Goal: Information Seeking & Learning: Learn about a topic

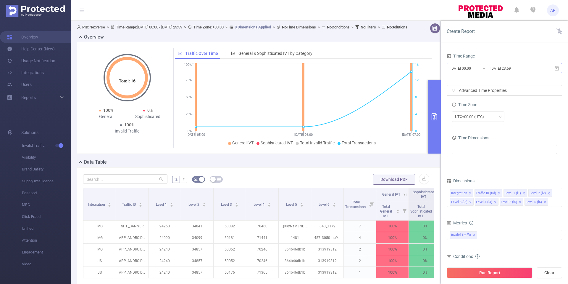
click at [511, 68] on input "[DATE] 23:59" at bounding box center [514, 68] width 48 height 8
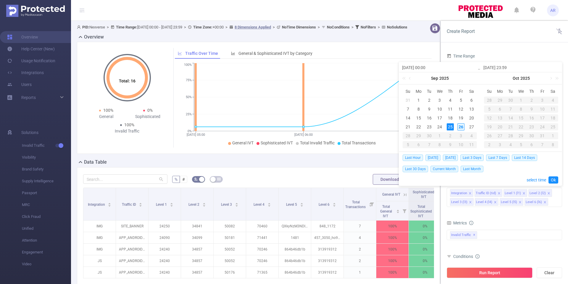
click at [459, 128] on div "26" at bounding box center [461, 126] width 7 height 7
type input "[DATE] 00:00"
type input "[DATE] 23:59"
type input "[DATE] 00:00"
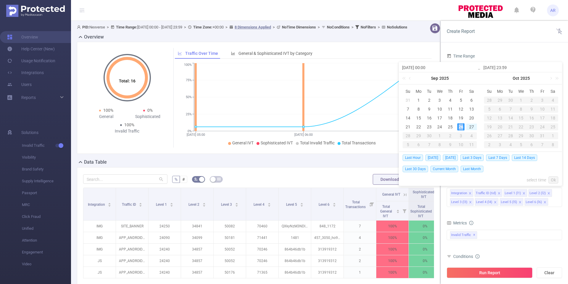
type input "[DATE] 23:59"
click at [476, 268] on button "Run Report" at bounding box center [490, 272] width 86 height 11
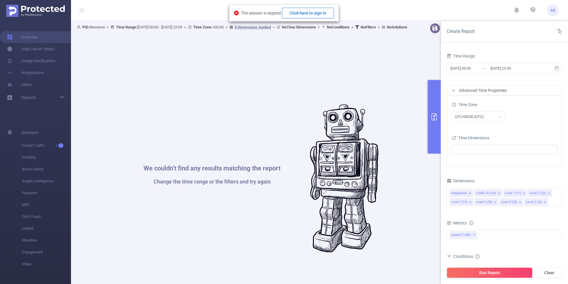
click at [324, 12] on button "Click here to sign in" at bounding box center [308, 13] width 52 height 11
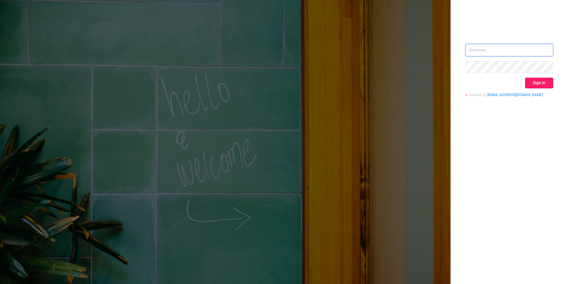
type input "[EMAIL_ADDRESS][DOMAIN_NAME]"
click at [544, 79] on button "Sign in" at bounding box center [539, 83] width 28 height 11
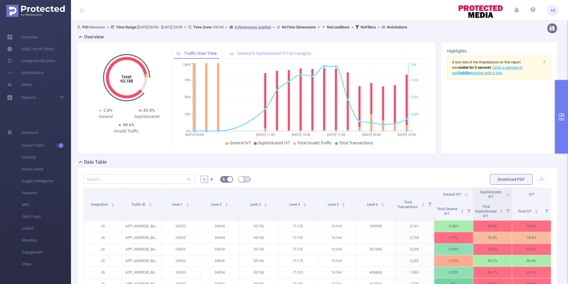
click at [267, 55] on span "General & Sophisticated IVT by Category" at bounding box center [274, 53] width 74 height 5
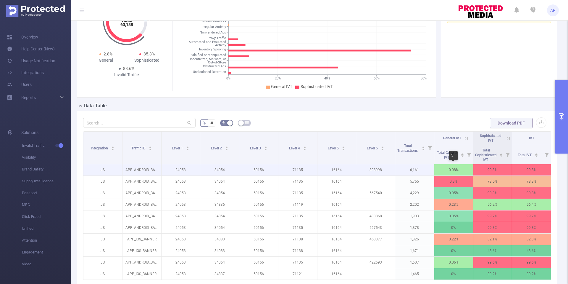
scroll to position [0, 1]
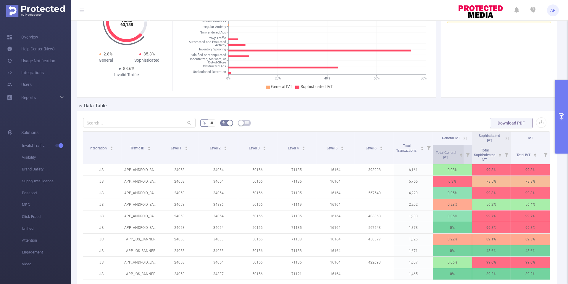
click at [462, 155] on icon "icon: caret-down" at bounding box center [461, 155] width 3 height 3
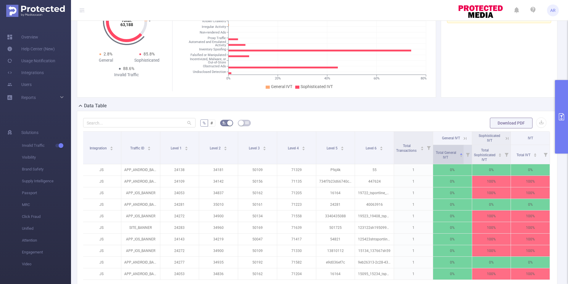
click at [462, 155] on icon "icon: caret-down" at bounding box center [461, 155] width 2 height 1
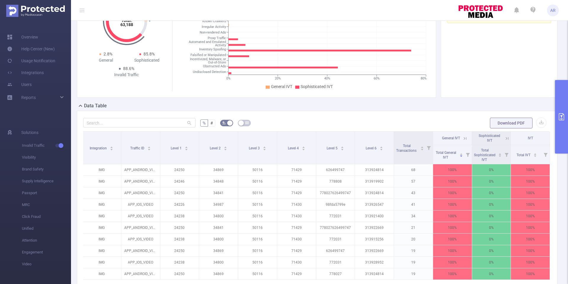
click at [461, 136] on icon at bounding box center [464, 138] width 7 height 6
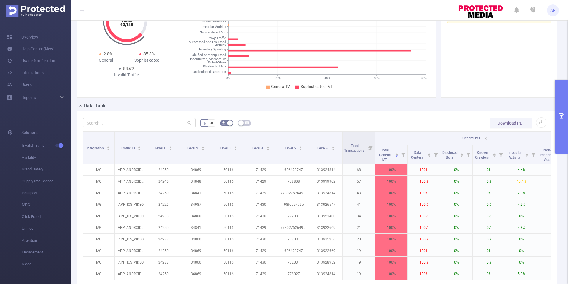
click at [476, 137] on span "General IVT" at bounding box center [472, 138] width 18 height 4
click at [489, 137] on th "General IVT" at bounding box center [472, 137] width 195 height 13
click at [485, 139] on icon at bounding box center [485, 138] width 5 height 5
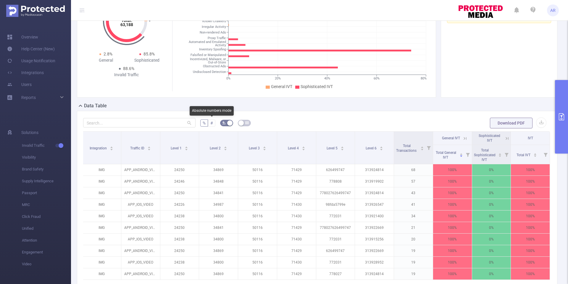
click at [210, 122] on span "#" at bounding box center [211, 122] width 3 height 5
click at [210, 124] on input "#" at bounding box center [210, 124] width 0 height 0
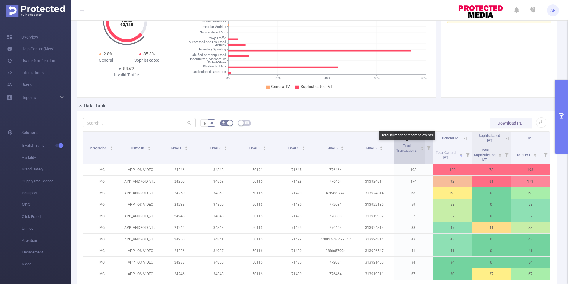
click at [408, 142] on span "Total Transactions" at bounding box center [407, 147] width 23 height 11
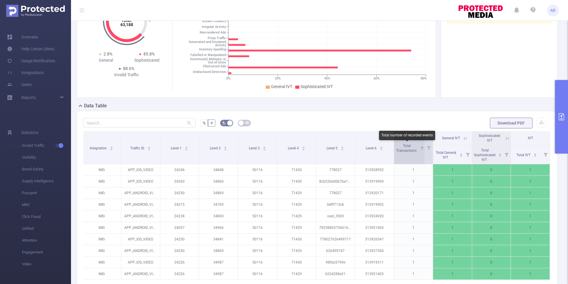
click at [408, 144] on span "Total Transactions" at bounding box center [406, 148] width 21 height 9
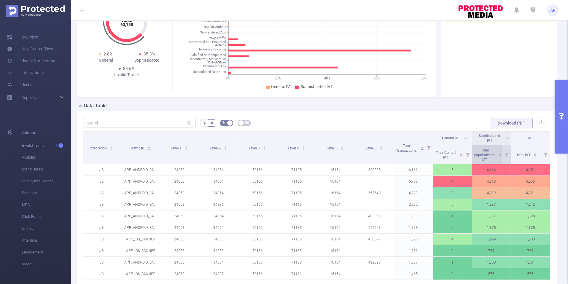
click at [498, 154] on div "Total Sophisticated IVT" at bounding box center [488, 154] width 28 height 15
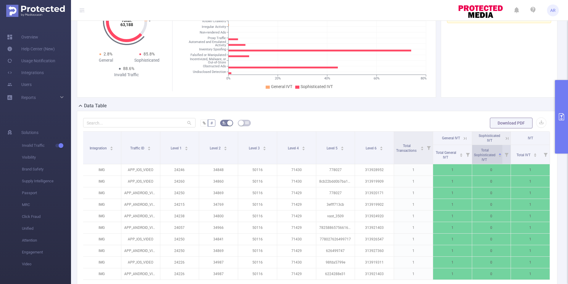
click at [498, 154] on div "Total Sophisticated IVT" at bounding box center [488, 154] width 28 height 15
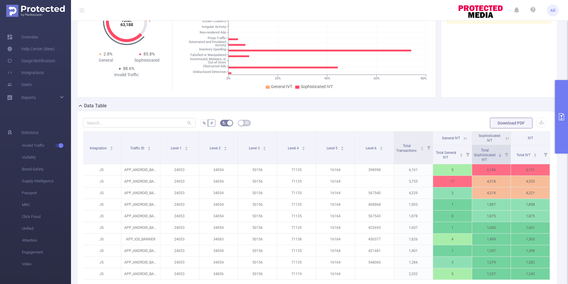
click at [507, 153] on icon at bounding box center [507, 155] width 4 height 4
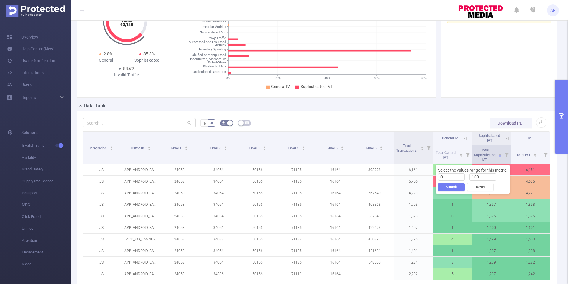
click at [507, 153] on icon at bounding box center [507, 155] width 4 height 4
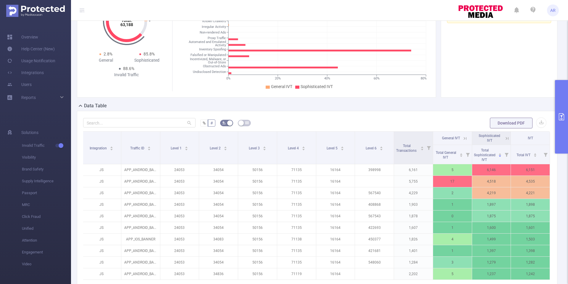
click at [507, 138] on icon at bounding box center [507, 138] width 3 height 3
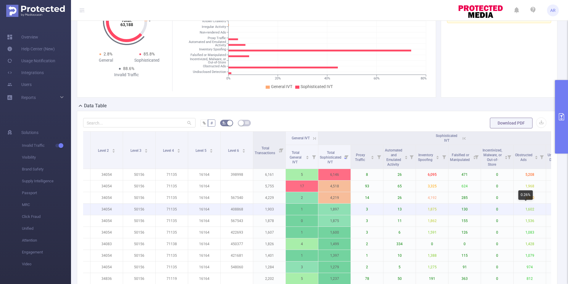
scroll to position [0, 86]
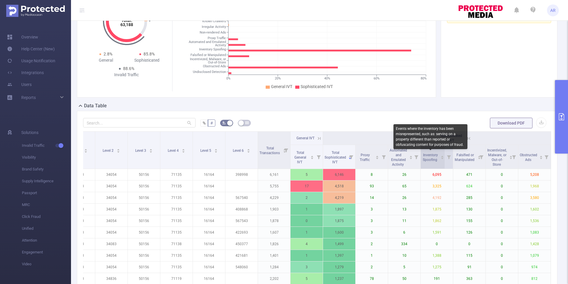
click at [428, 155] on span "Inventory Spoofing" at bounding box center [430, 157] width 15 height 9
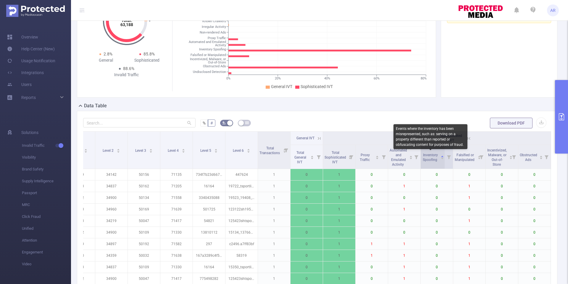
click at [428, 155] on span "Inventory Spoofing" at bounding box center [430, 157] width 15 height 9
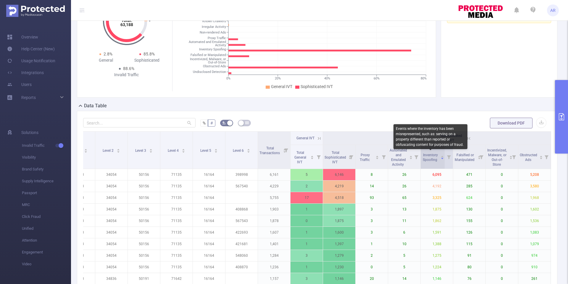
click at [428, 155] on span "Inventory Spoofing" at bounding box center [430, 157] width 15 height 9
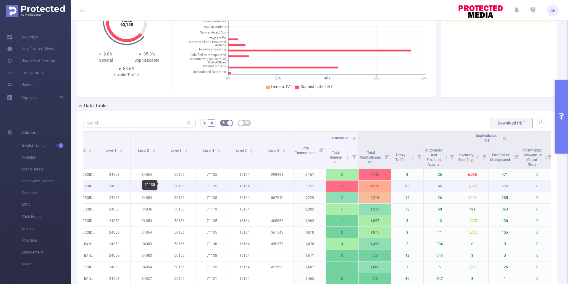
scroll to position [0, 0]
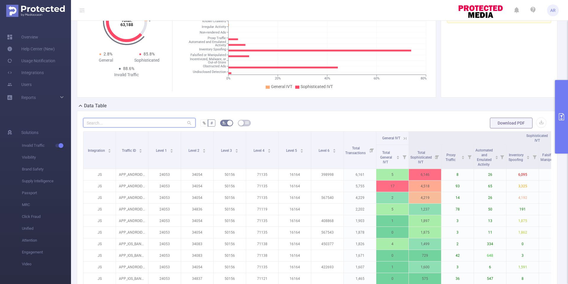
click at [184, 123] on input "text" at bounding box center [139, 122] width 112 height 9
click at [160, 150] on span "Level 1" at bounding box center [162, 150] width 12 height 4
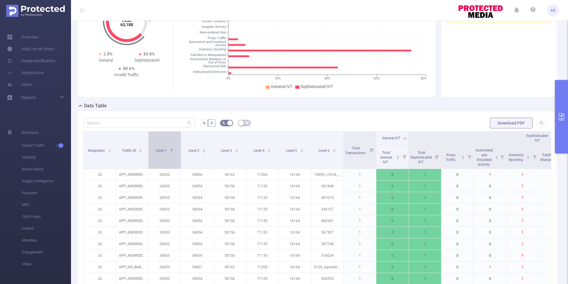
click at [160, 150] on span "Level 1" at bounding box center [162, 150] width 12 height 4
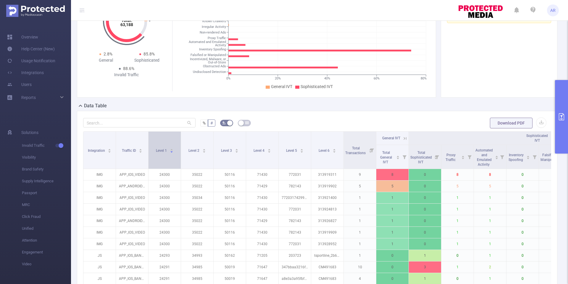
click at [160, 150] on span "Level 1" at bounding box center [162, 150] width 12 height 4
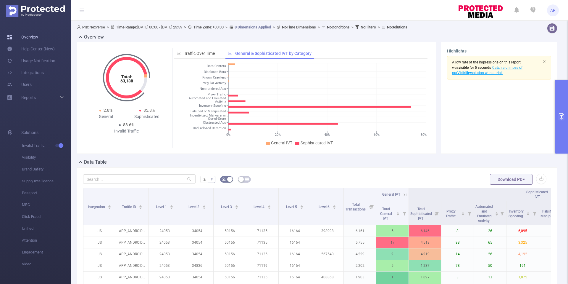
click at [38, 36] on link "Overview" at bounding box center [22, 37] width 31 height 12
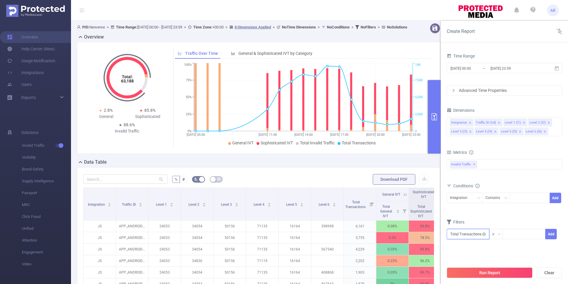
click at [479, 234] on input "text" at bounding box center [468, 234] width 43 height 10
click at [512, 219] on div "Filters" at bounding box center [504, 223] width 115 height 10
click at [499, 234] on icon "icon: down" at bounding box center [499, 234] width 4 height 4
click at [515, 216] on form "Dimensions Integration Traffic ID (tid) Level 1 (l1) Level 2 (l2) Level 3 (l3) …" at bounding box center [504, 176] width 115 height 141
click at [464, 232] on input "text" at bounding box center [468, 234] width 43 height 10
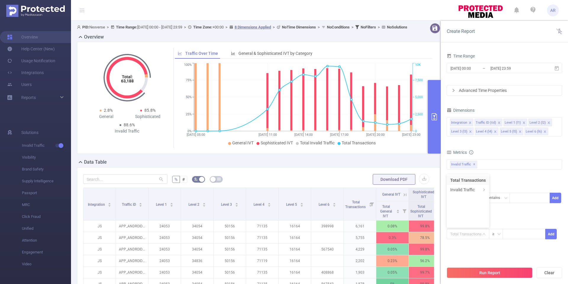
click at [525, 214] on form "Dimensions Integration Traffic ID (tid) Level 1 (l1) Level 2 (l2) Level 3 (l3) …" at bounding box center [504, 176] width 115 height 141
click at [518, 91] on div "Advanced Time Properties" at bounding box center [504, 90] width 115 height 10
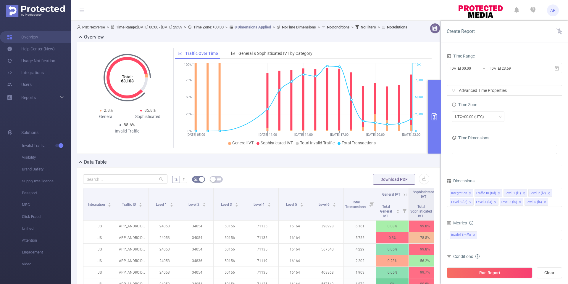
click at [518, 91] on div "Advanced Time Properties" at bounding box center [504, 90] width 115 height 10
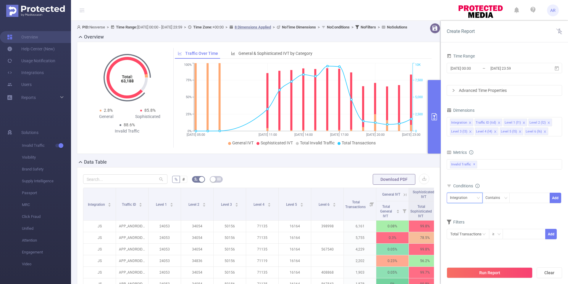
click at [474, 196] on div "Integration" at bounding box center [464, 198] width 29 height 10
click at [467, 229] on li "Level 1 (l1)" at bounding box center [465, 228] width 36 height 9
click at [519, 197] on div at bounding box center [530, 198] width 34 height 10
type input "24053"
click at [557, 198] on button "Add" at bounding box center [556, 197] width 12 height 10
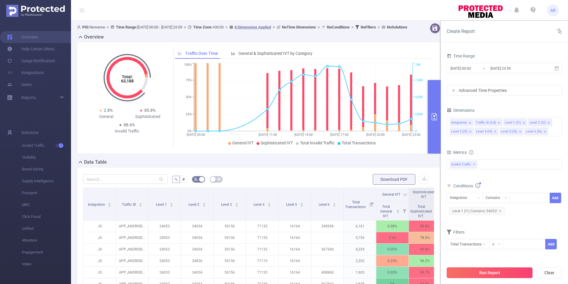
click at [479, 273] on button "Run Report" at bounding box center [490, 272] width 86 height 11
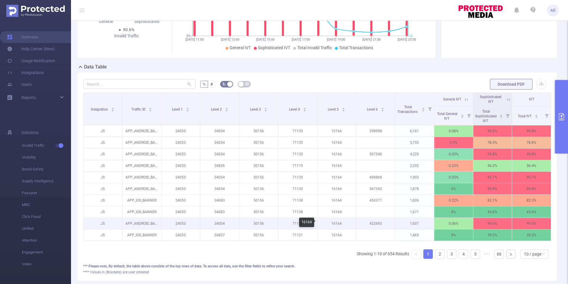
scroll to position [112, 0]
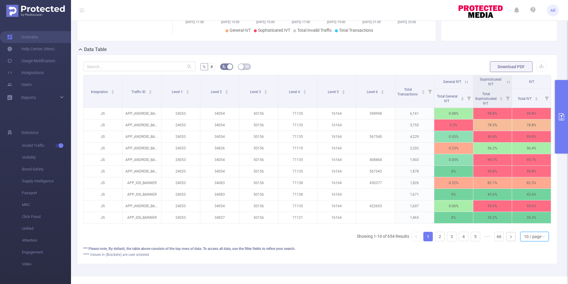
click at [540, 238] on div "10 / page" at bounding box center [532, 236] width 17 height 9
click at [536, 205] on li "30 / page" at bounding box center [534, 206] width 28 height 9
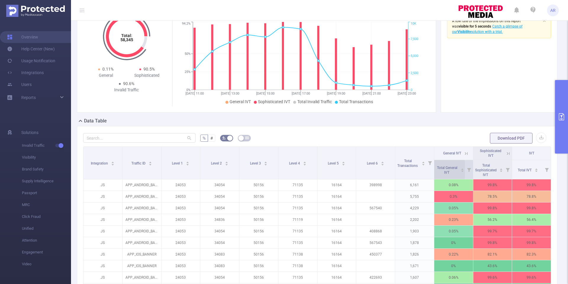
scroll to position [0, 1]
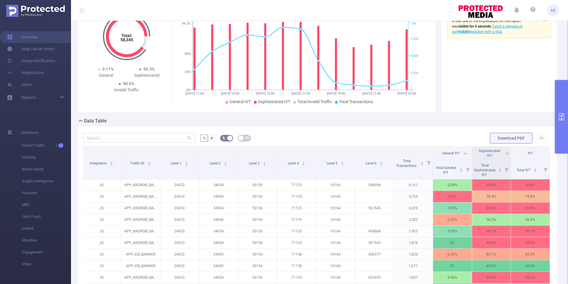
click at [507, 151] on icon at bounding box center [507, 153] width 5 height 5
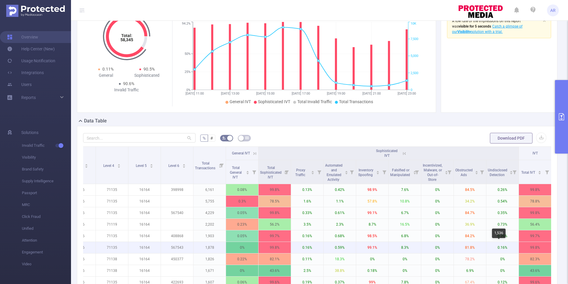
scroll to position [0, 152]
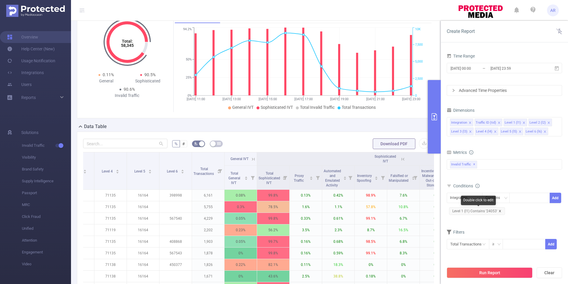
click at [500, 210] on icon "icon: close" at bounding box center [500, 210] width 3 height 3
click at [518, 196] on div at bounding box center [530, 198] width 34 height 10
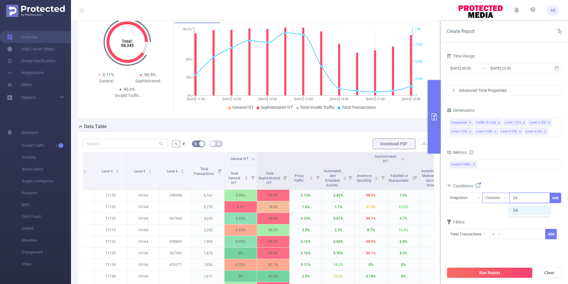
type input "24"
click at [503, 196] on div "Contains" at bounding box center [495, 198] width 19 height 10
click at [492, 237] on li "Does Not Contain" at bounding box center [501, 238] width 39 height 9
click at [524, 198] on icon "icon: close" at bounding box center [523, 198] width 3 height 3
click at [524, 198] on div at bounding box center [530, 198] width 34 height 10
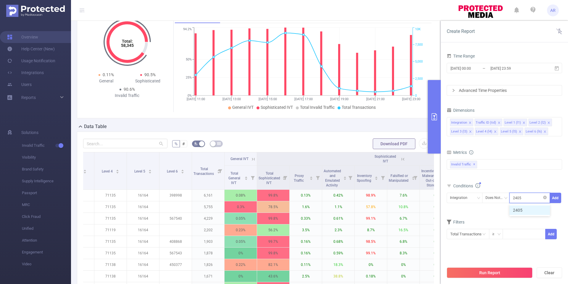
type input "24053"
click at [557, 196] on button "Add" at bounding box center [556, 197] width 12 height 10
click at [498, 274] on button "Run Report" at bounding box center [490, 272] width 86 height 11
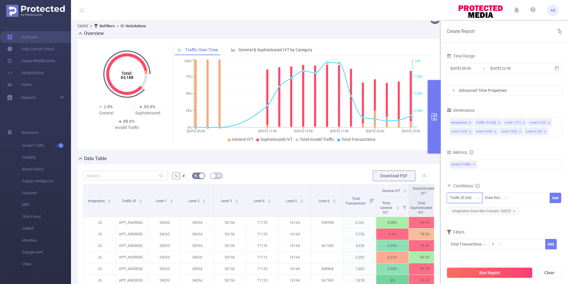
click at [474, 198] on div "Traffic ID (tid)" at bounding box center [463, 198] width 26 height 10
click at [467, 228] on li "Level 1 (l1)" at bounding box center [465, 228] width 36 height 9
click at [513, 210] on icon "icon: close" at bounding box center [514, 211] width 2 height 2
click at [516, 199] on div at bounding box center [530, 198] width 34 height 10
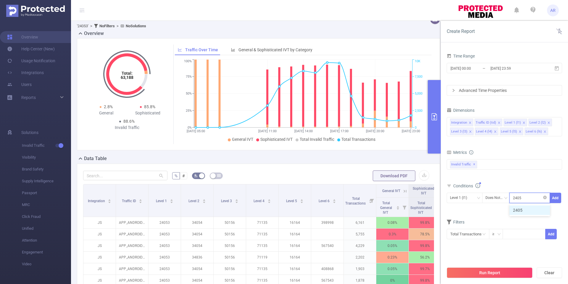
type input "24053"
click at [555, 196] on button "Add" at bounding box center [556, 197] width 12 height 10
click at [495, 273] on button "Run Report" at bounding box center [490, 272] width 86 height 11
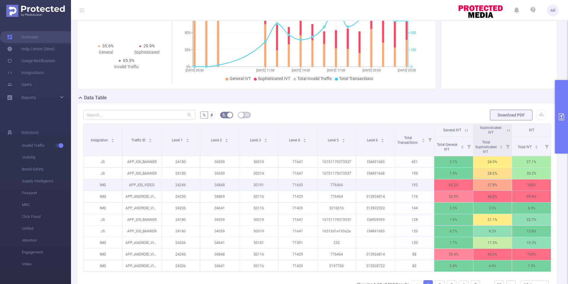
scroll to position [65, 0]
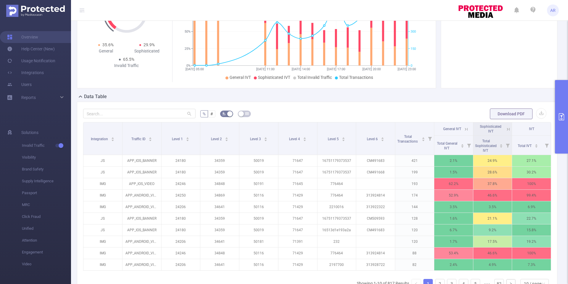
click at [509, 128] on icon at bounding box center [508, 128] width 5 height 5
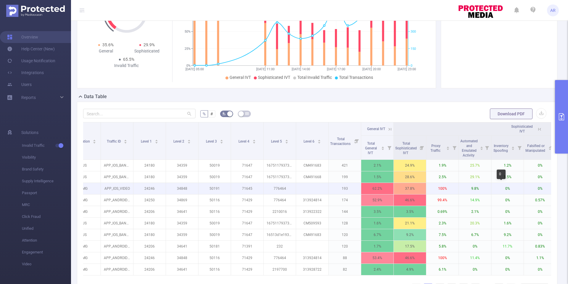
scroll to position [0, 0]
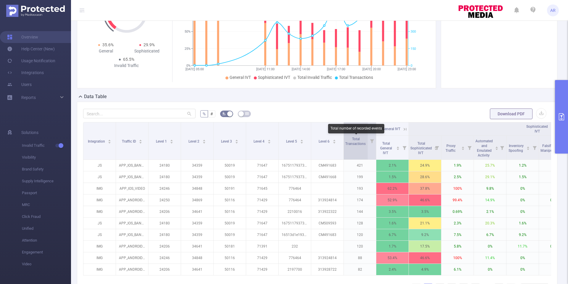
click at [362, 144] on span "Total Transactions" at bounding box center [355, 141] width 21 height 9
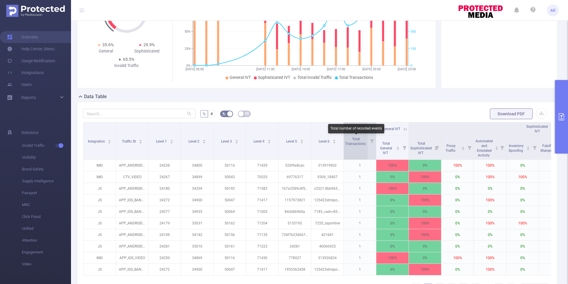
click at [362, 144] on span "Total Transactions" at bounding box center [355, 141] width 21 height 9
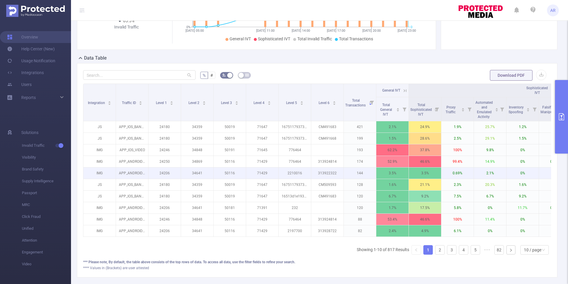
scroll to position [92, 0]
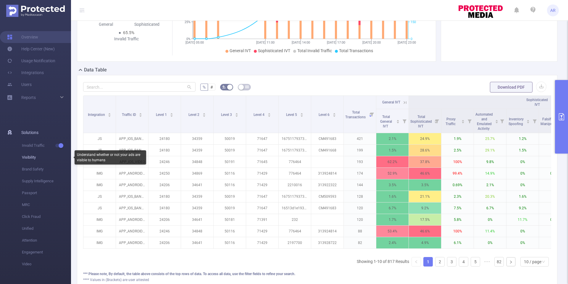
click at [43, 161] on span "Visibility" at bounding box center [46, 157] width 49 height 12
click at [29, 156] on span "Visibility" at bounding box center [46, 157] width 49 height 12
click at [63, 144] on span "button" at bounding box center [61, 145] width 8 height 3
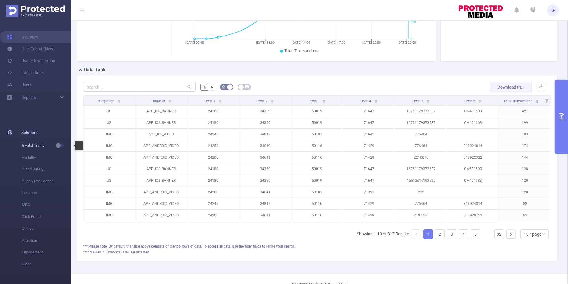
click at [59, 145] on button "button" at bounding box center [59, 146] width 8 height 4
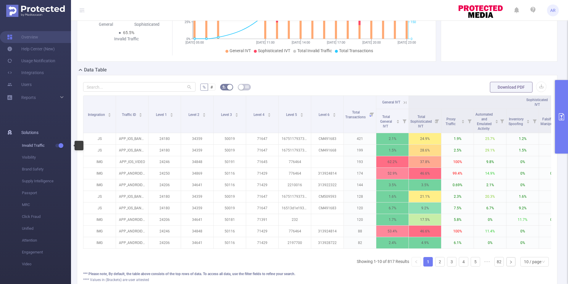
click at [59, 145] on button "button" at bounding box center [59, 146] width 8 height 4
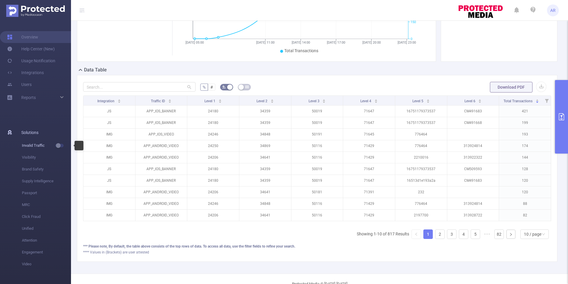
click at [59, 144] on button "button" at bounding box center [59, 146] width 8 height 4
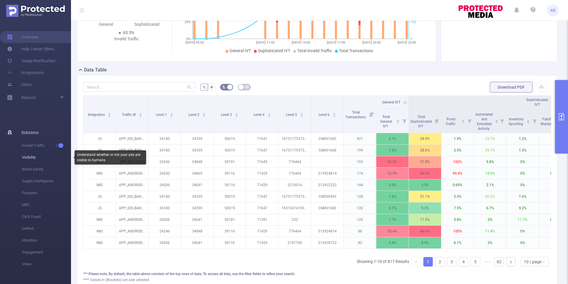
click at [33, 161] on span "Visibility" at bounding box center [46, 157] width 49 height 12
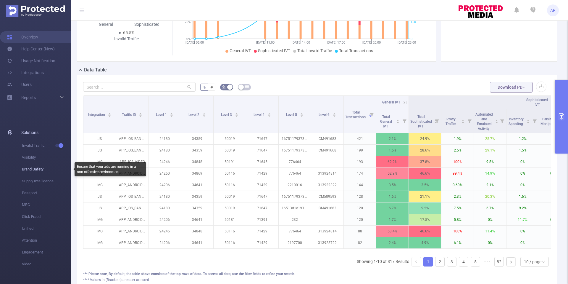
click at [33, 169] on span "Brand Safety" at bounding box center [46, 169] width 49 height 12
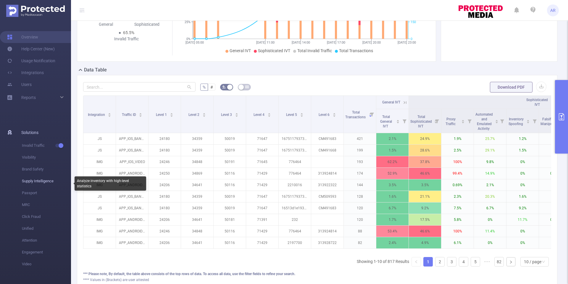
click at [33, 177] on span "Supply Intelligence" at bounding box center [46, 181] width 49 height 12
click at [31, 192] on span "Passport" at bounding box center [46, 193] width 49 height 12
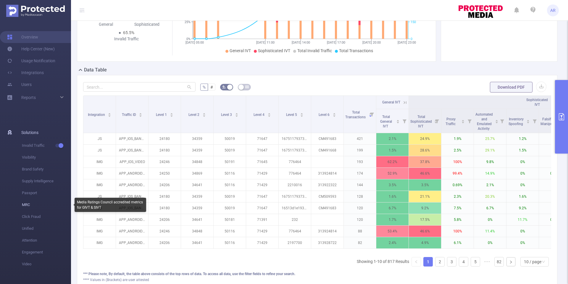
click at [29, 206] on span "MRC" at bounding box center [46, 205] width 49 height 12
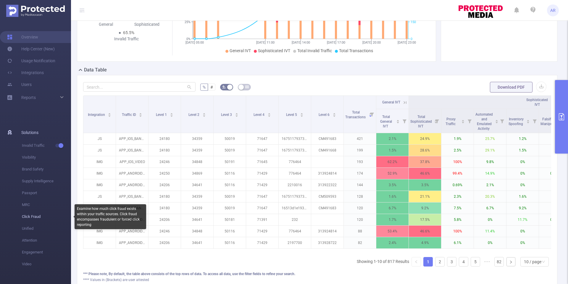
click at [28, 221] on span "Click Fraud" at bounding box center [46, 216] width 49 height 12
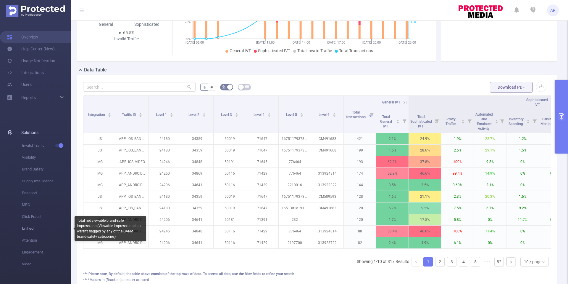
click at [28, 230] on span "Unified" at bounding box center [46, 228] width 49 height 12
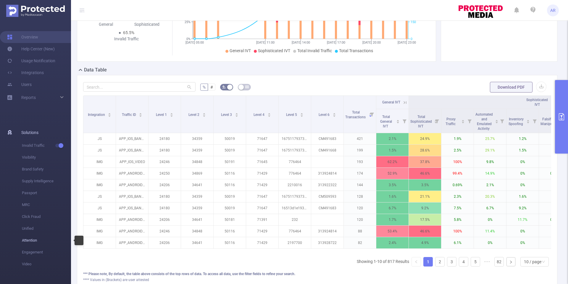
click at [28, 242] on span "Attention" at bounding box center [46, 240] width 49 height 12
click at [28, 252] on span "Engagement" at bounding box center [46, 252] width 49 height 12
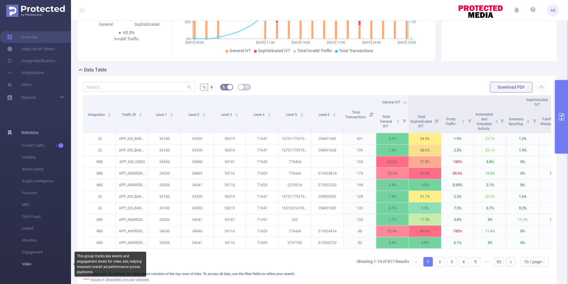
click at [26, 265] on span "Video" at bounding box center [46, 264] width 49 height 12
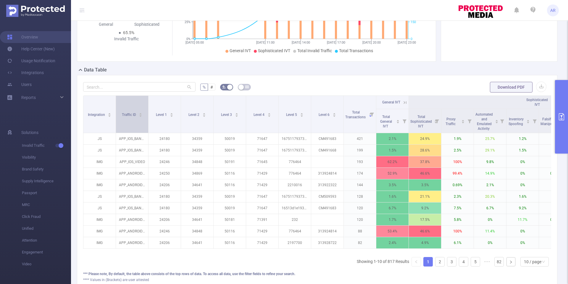
scroll to position [0, 0]
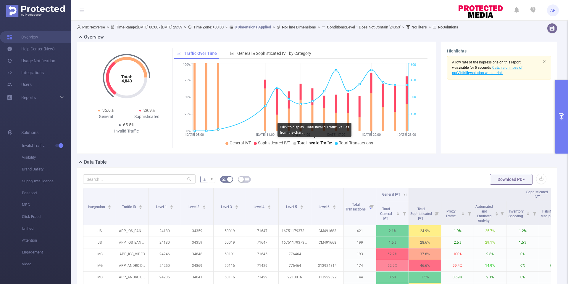
click at [320, 143] on span "Total Invalid Traffic" at bounding box center [315, 142] width 35 height 5
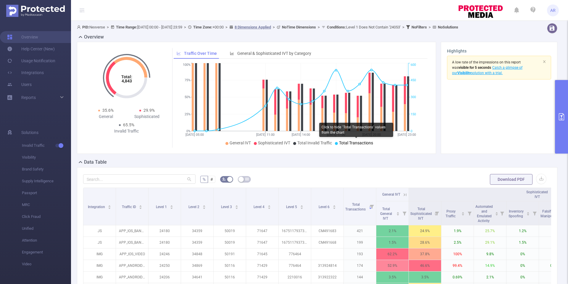
click at [353, 144] on span "Total Transactions" at bounding box center [356, 142] width 34 height 5
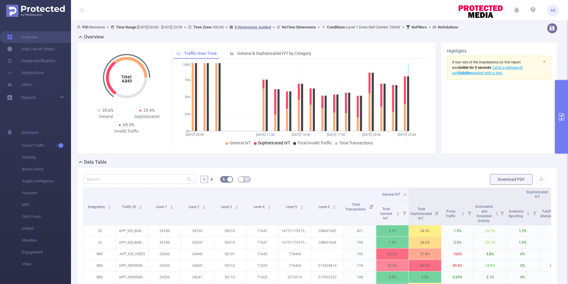
click at [281, 142] on span "Sophisticated IVT" at bounding box center [274, 142] width 32 height 5
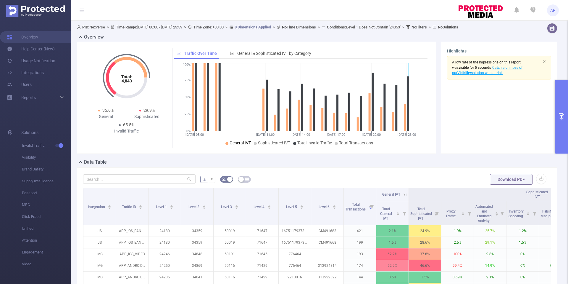
click at [242, 141] on span "General IVT" at bounding box center [240, 142] width 21 height 5
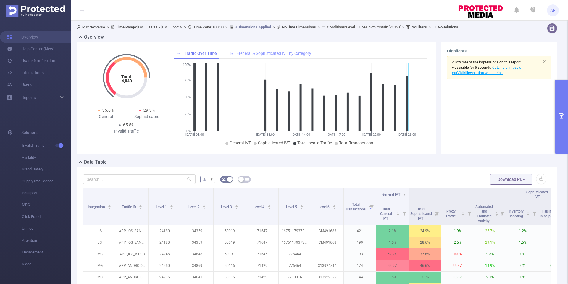
click at [284, 52] on span "General & Sophisticated IVT by Category" at bounding box center [274, 53] width 74 height 5
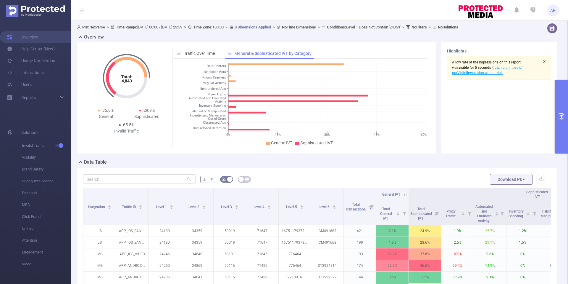
click at [545, 62] on icon "icon: close" at bounding box center [545, 61] width 2 height 3
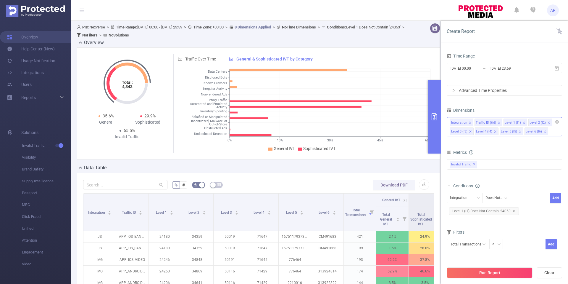
click at [544, 132] on icon "icon: close" at bounding box center [545, 131] width 2 height 2
click at [520, 131] on icon "icon: close" at bounding box center [520, 131] width 3 height 3
click at [492, 269] on button "Run Report" at bounding box center [490, 272] width 86 height 11
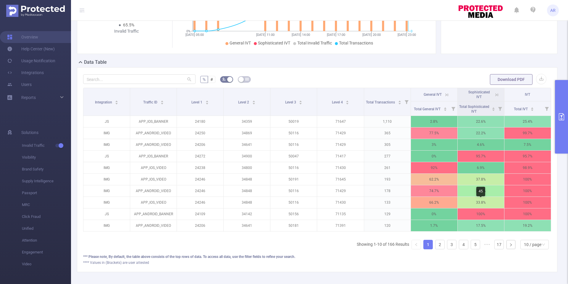
scroll to position [101, 0]
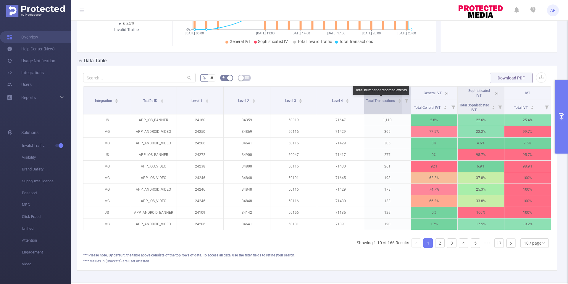
click at [387, 99] on span "Total Transactions" at bounding box center [381, 101] width 30 height 4
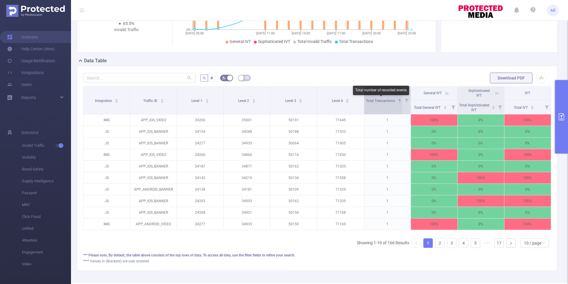
click at [387, 99] on span "Total Transactions" at bounding box center [381, 101] width 30 height 4
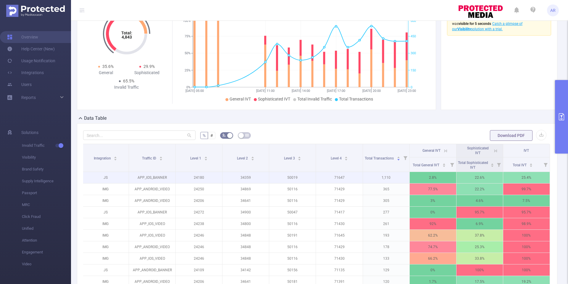
scroll to position [0, 0]
